Goal: Use online tool/utility: Utilize a website feature to perform a specific function

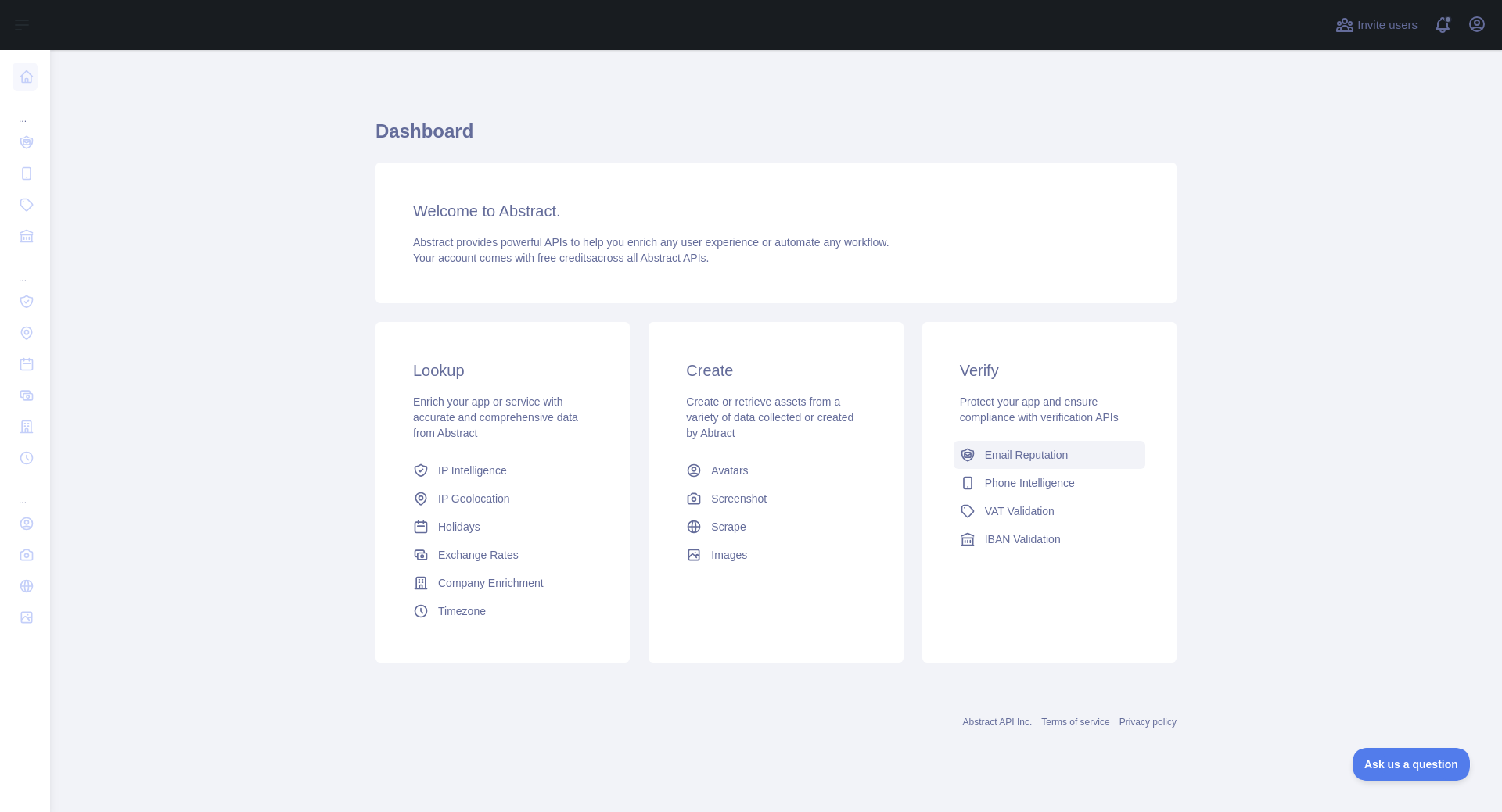
click at [1002, 464] on link "Email Reputation" at bounding box center [1049, 455] width 192 height 28
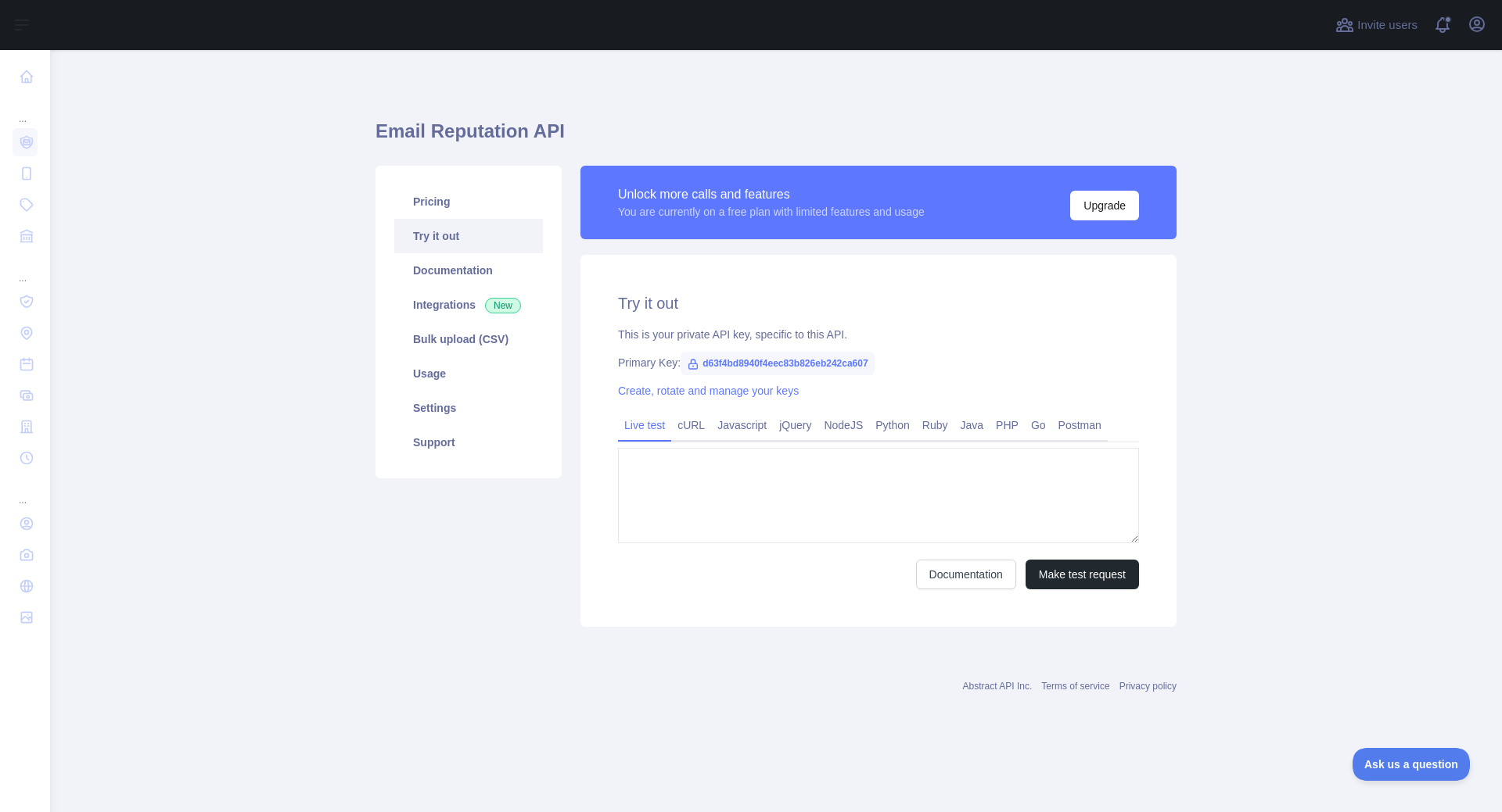
type textarea "**********"
click at [1475, 31] on icon "button" at bounding box center [1477, 24] width 14 height 14
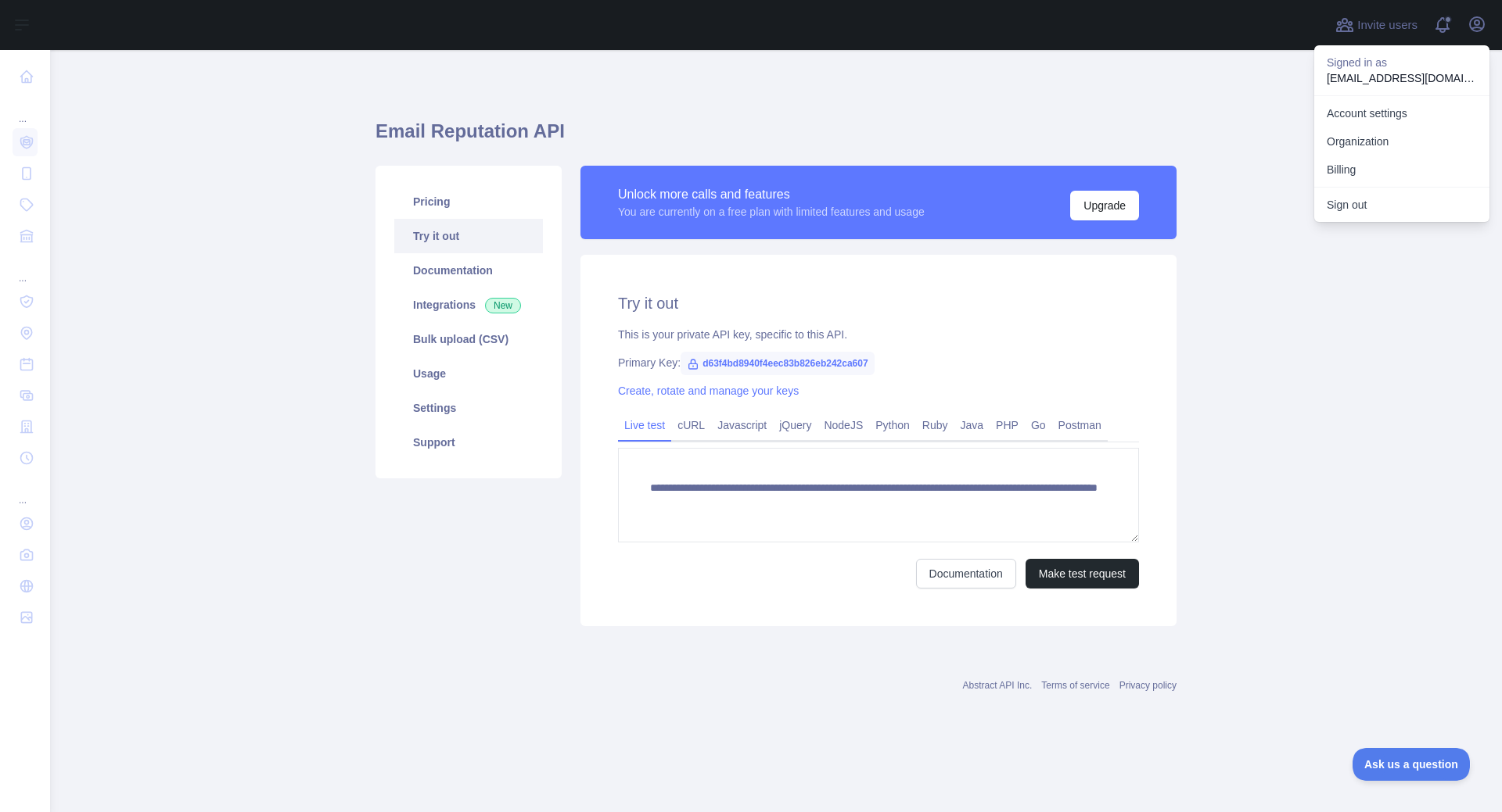
click at [1364, 312] on main "**********" at bounding box center [775, 431] width 1451 height 762
